Goal: Register for event/course: Register for event/course

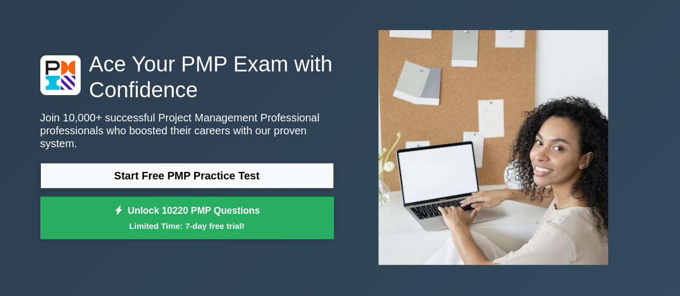
scroll to position [54, 0]
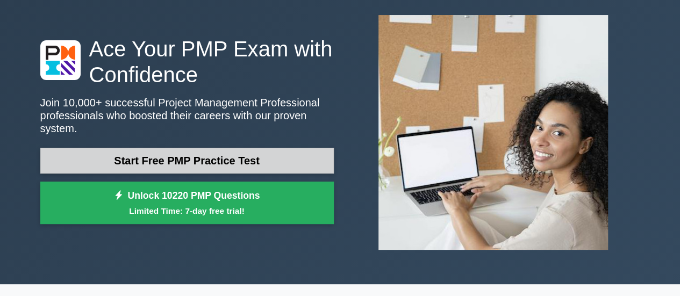
click at [172, 152] on link "Start Free PMP Practice Test" at bounding box center [186, 161] width 293 height 26
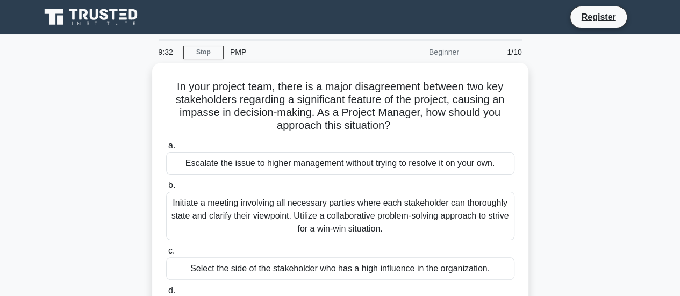
scroll to position [54, 0]
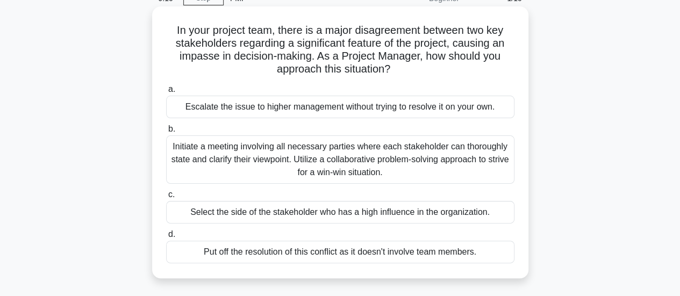
click at [207, 151] on div "Initiate a meeting involving all necessary parties where each stakeholder can t…" at bounding box center [340, 159] width 348 height 48
click at [166, 133] on input "b. Initiate a meeting involving all necessary parties where each stakeholder ca…" at bounding box center [166, 129] width 0 height 7
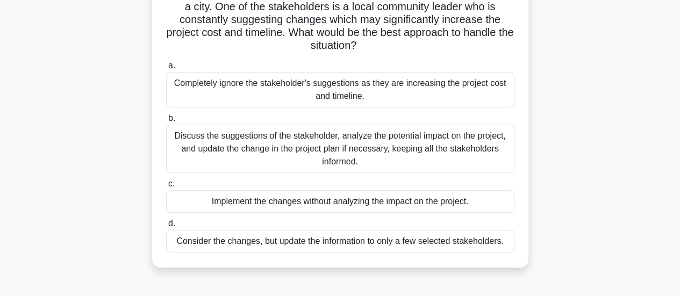
scroll to position [107, 0]
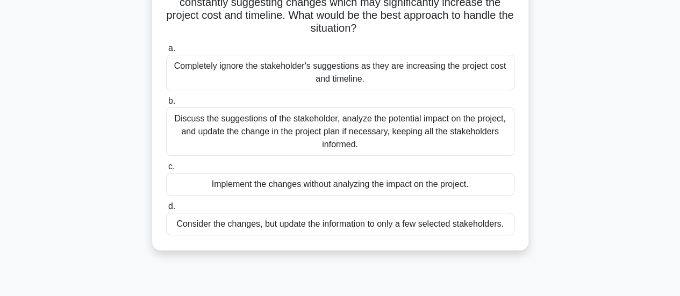
click at [239, 134] on div "Discuss the suggestions of the stakeholder, analyze the potential impact on the…" at bounding box center [340, 131] width 348 height 48
click at [166, 105] on input "b. Discuss the suggestions of the stakeholder, analyze the potential impact on …" at bounding box center [166, 101] width 0 height 7
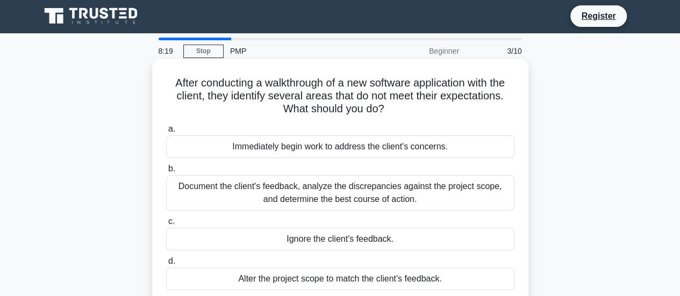
scroll to position [0, 0]
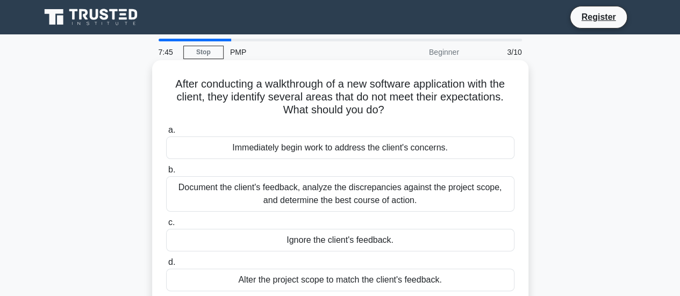
click at [309, 193] on div "Document the client's feedback, analyze the discrepancies against the project s…" at bounding box center [340, 193] width 348 height 35
click at [166, 174] on input "b. Document the client's feedback, analyze the discrepancies against the projec…" at bounding box center [166, 170] width 0 height 7
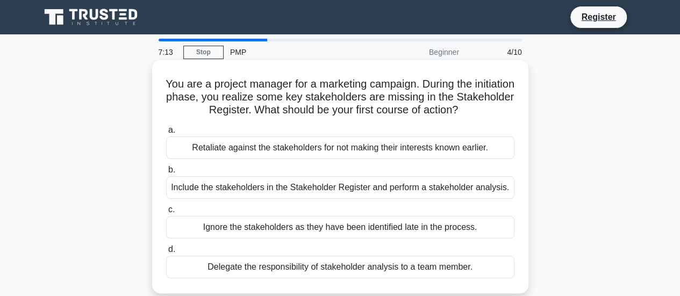
click at [276, 188] on div "Include the stakeholders in the Stakeholder Register and perform a stakeholder …" at bounding box center [340, 187] width 348 height 23
click at [166, 174] on input "b. Include the stakeholders in the Stakeholder Register and perform a stakehold…" at bounding box center [166, 170] width 0 height 7
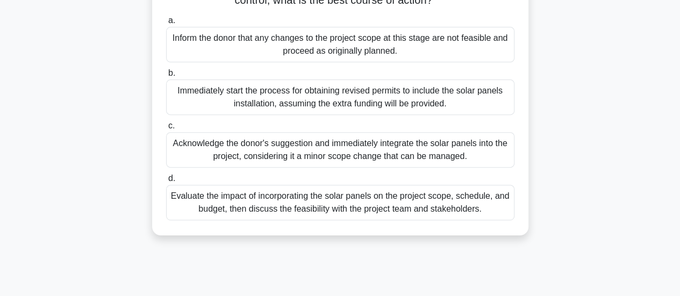
scroll to position [215, 0]
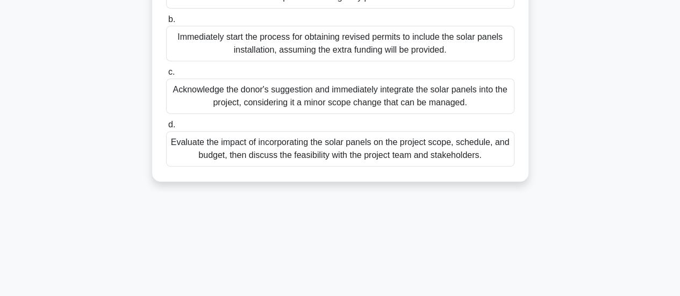
click at [300, 161] on div "Evaluate the impact of incorporating the solar panels on the project scope, sch…" at bounding box center [340, 148] width 348 height 35
click at [166, 128] on input "d. Evaluate the impact of incorporating the solar panels on the project scope, …" at bounding box center [166, 124] width 0 height 7
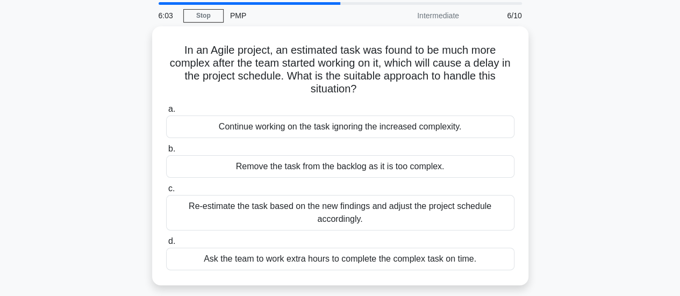
scroll to position [54, 0]
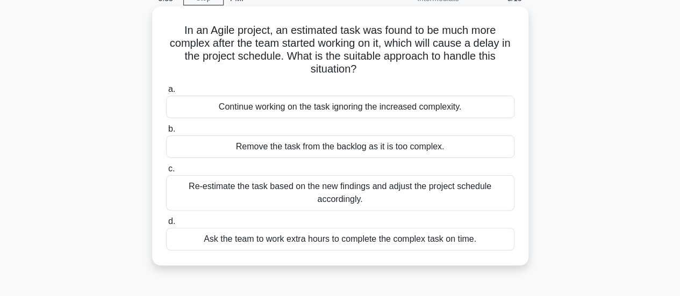
click at [273, 188] on div "Re-estimate the task based on the new findings and adjust the project schedule …" at bounding box center [340, 192] width 348 height 35
click at [166, 172] on input "c. Re-estimate the task based on the new findings and adjust the project schedu…" at bounding box center [166, 168] width 0 height 7
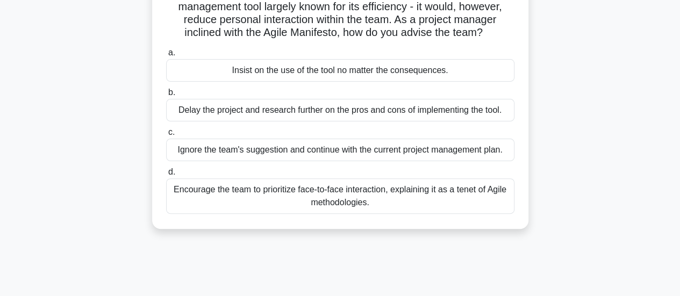
scroll to position [107, 0]
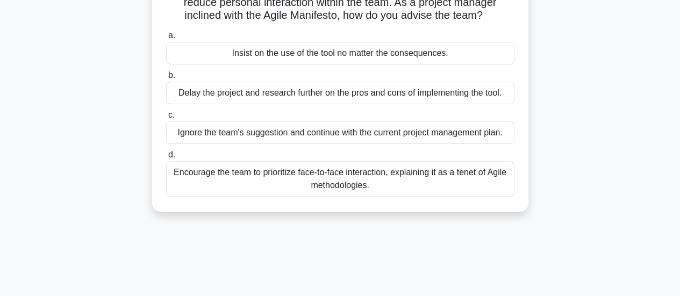
click at [313, 176] on div "Encourage the team to prioritize face-to-face interaction, explaining it as a t…" at bounding box center [340, 178] width 348 height 35
click at [166, 158] on input "d. Encourage the team to prioritize face-to-face interaction, explaining it as …" at bounding box center [166, 155] width 0 height 7
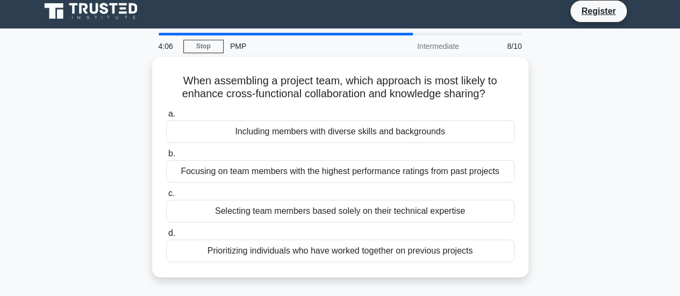
scroll to position [0, 0]
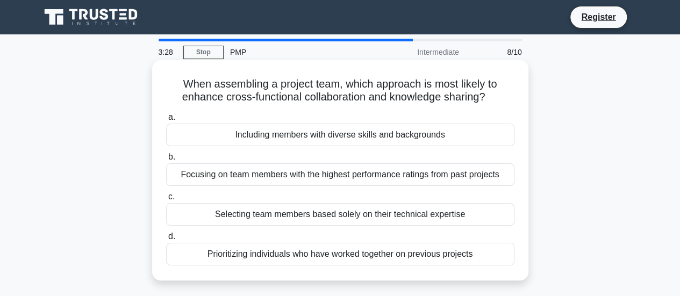
click at [429, 135] on div "Including members with diverse skills and backgrounds" at bounding box center [340, 135] width 348 height 23
click at [166, 121] on input "a. Including members with diverse skills and backgrounds" at bounding box center [166, 117] width 0 height 7
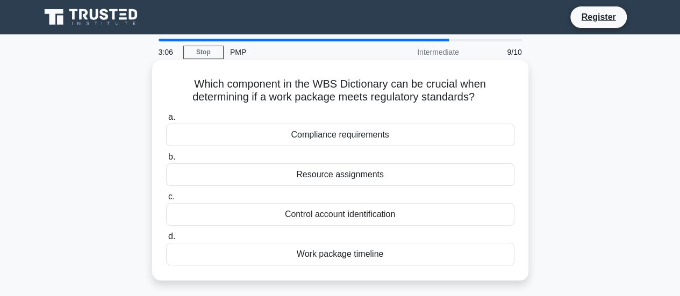
click at [365, 139] on div "Compliance requirements" at bounding box center [340, 135] width 348 height 23
click at [166, 121] on input "a. Compliance requirements" at bounding box center [166, 117] width 0 height 7
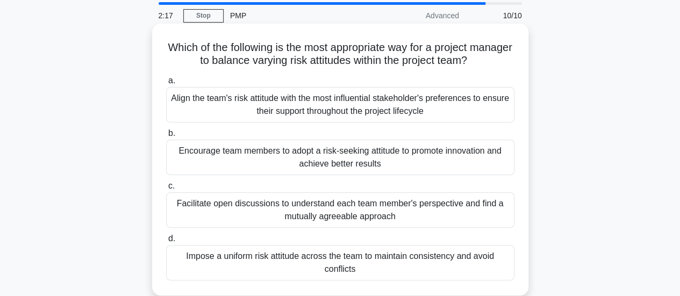
scroll to position [54, 0]
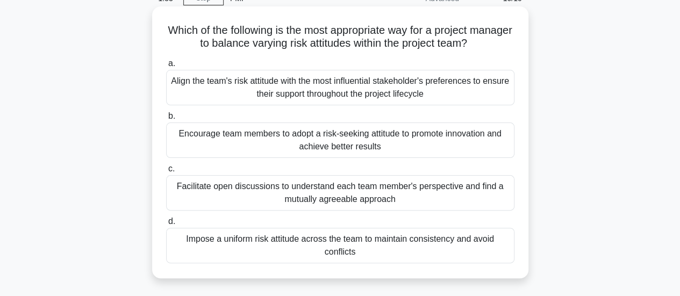
click at [338, 139] on div "Encourage team members to adopt a risk-seeking attitude to promote innovation a…" at bounding box center [340, 139] width 348 height 35
click at [166, 120] on input "b. Encourage team members to adopt a risk-seeking attitude to promote innovatio…" at bounding box center [166, 116] width 0 height 7
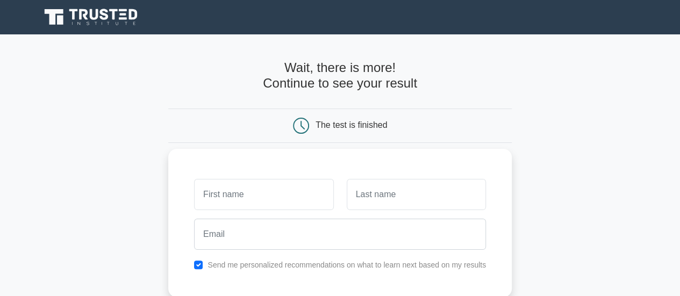
click at [264, 192] on input "text" at bounding box center [263, 194] width 139 height 31
type input "Saurabh"
click at [398, 199] on input "text" at bounding box center [416, 194] width 139 height 31
type input "[PERSON_NAME]"
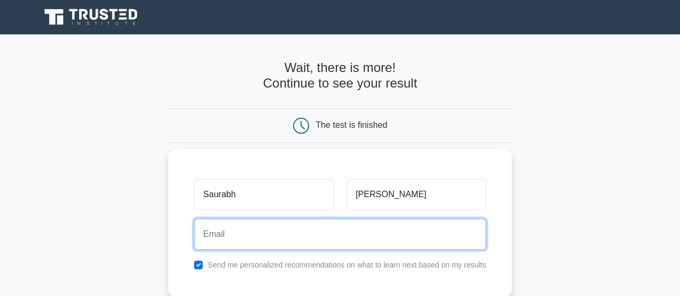
click at [272, 227] on input "email" at bounding box center [340, 234] width 292 height 31
type input "[EMAIL_ADDRESS][DOMAIN_NAME]"
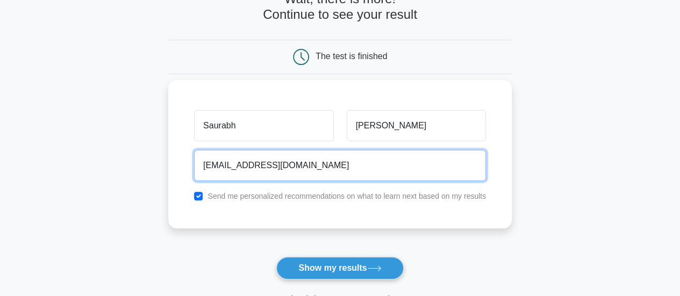
scroll to position [107, 0]
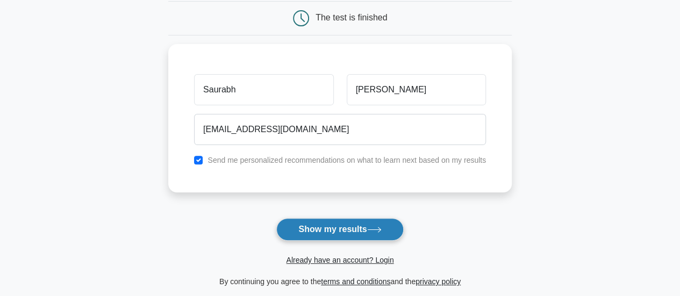
click at [343, 225] on button "Show my results" at bounding box center [339, 229] width 127 height 23
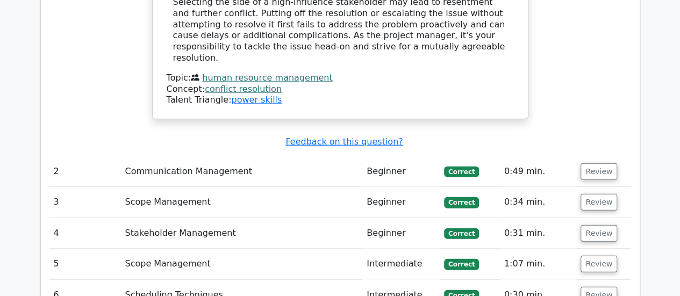
scroll to position [1504, 0]
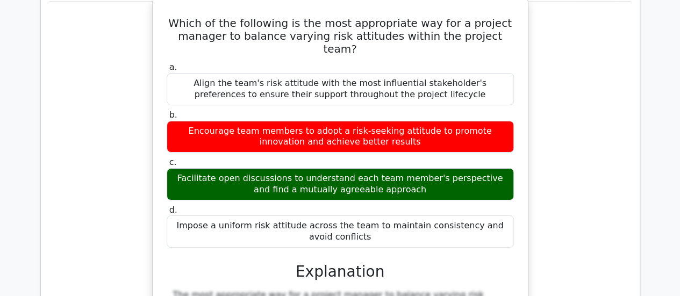
scroll to position [1934, 0]
